Goal: Task Accomplishment & Management: Manage account settings

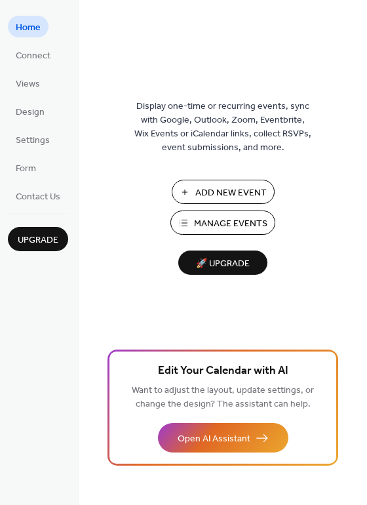
click at [218, 223] on span "Manage Events" at bounding box center [230, 224] width 73 height 14
click at [226, 226] on span "Manage Events" at bounding box center [230, 224] width 73 height 14
